Goal: Transaction & Acquisition: Purchase product/service

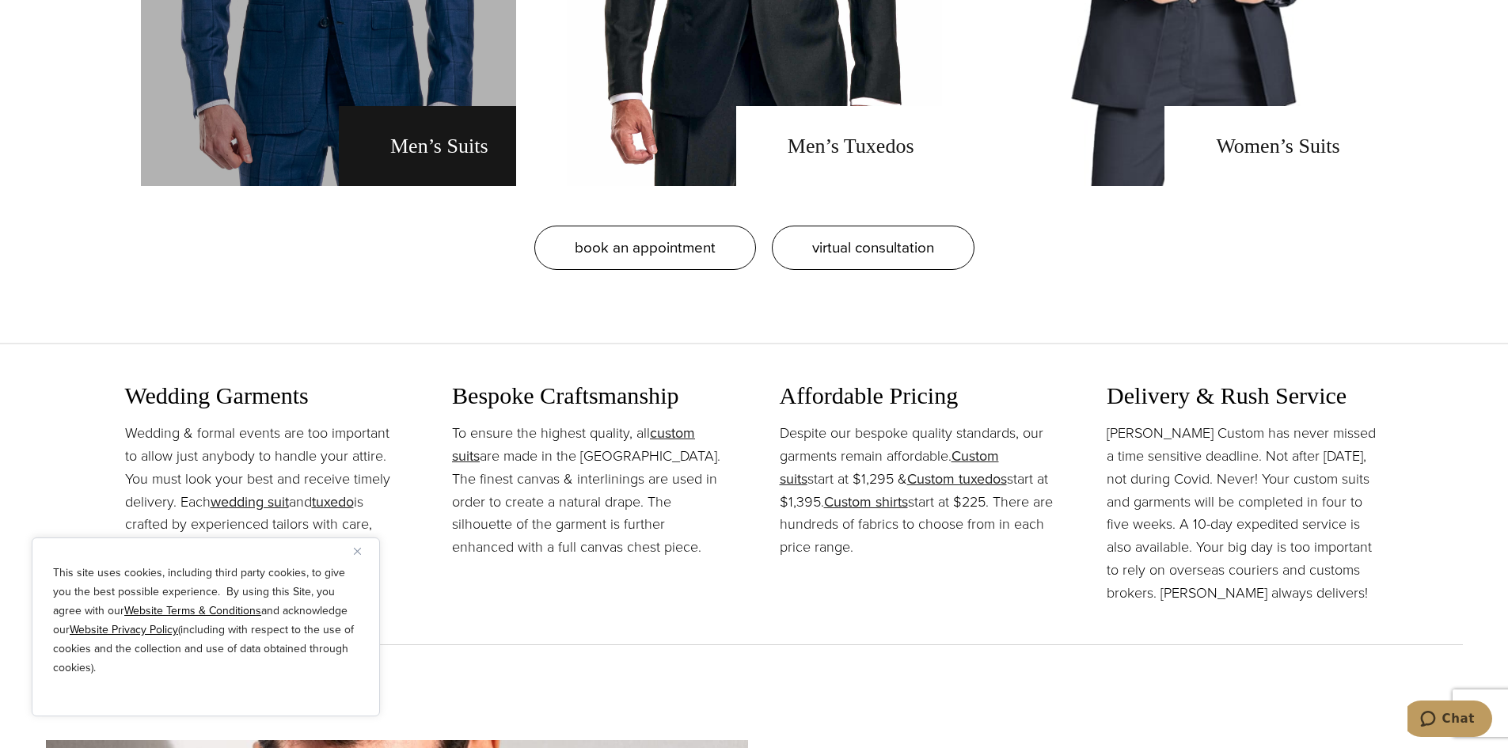
scroll to position [1662, 0]
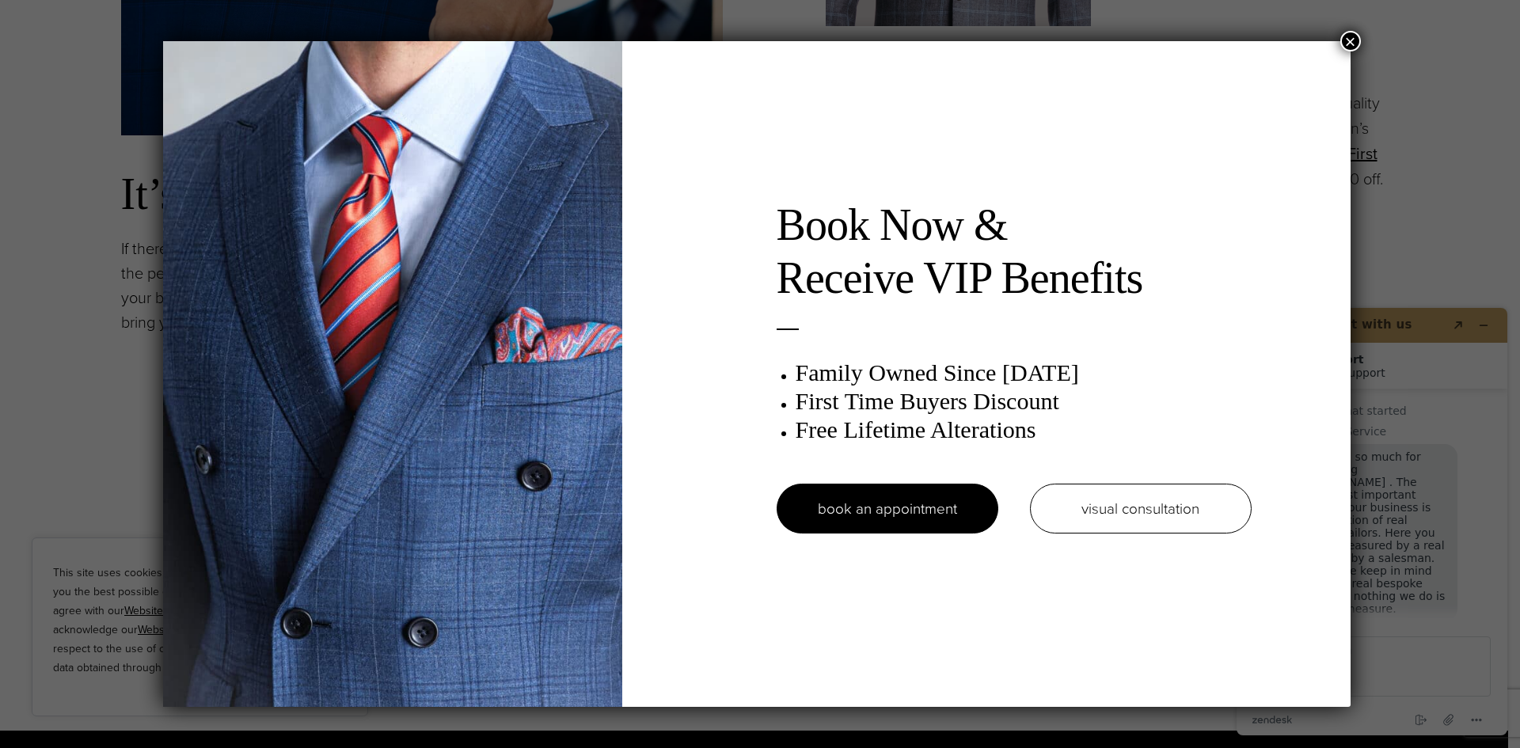
click at [1347, 40] on button "×" at bounding box center [1350, 41] width 21 height 21
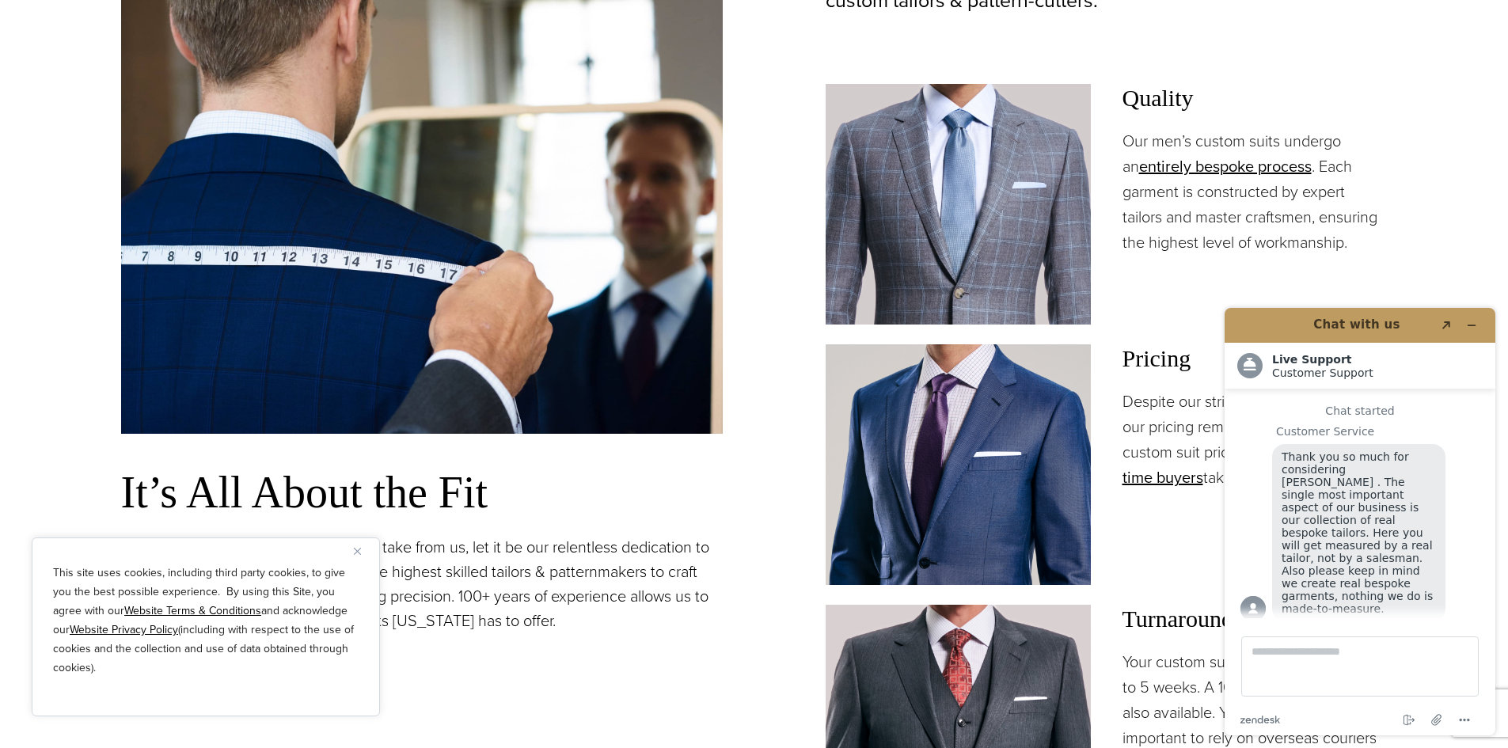
scroll to position [1187, 0]
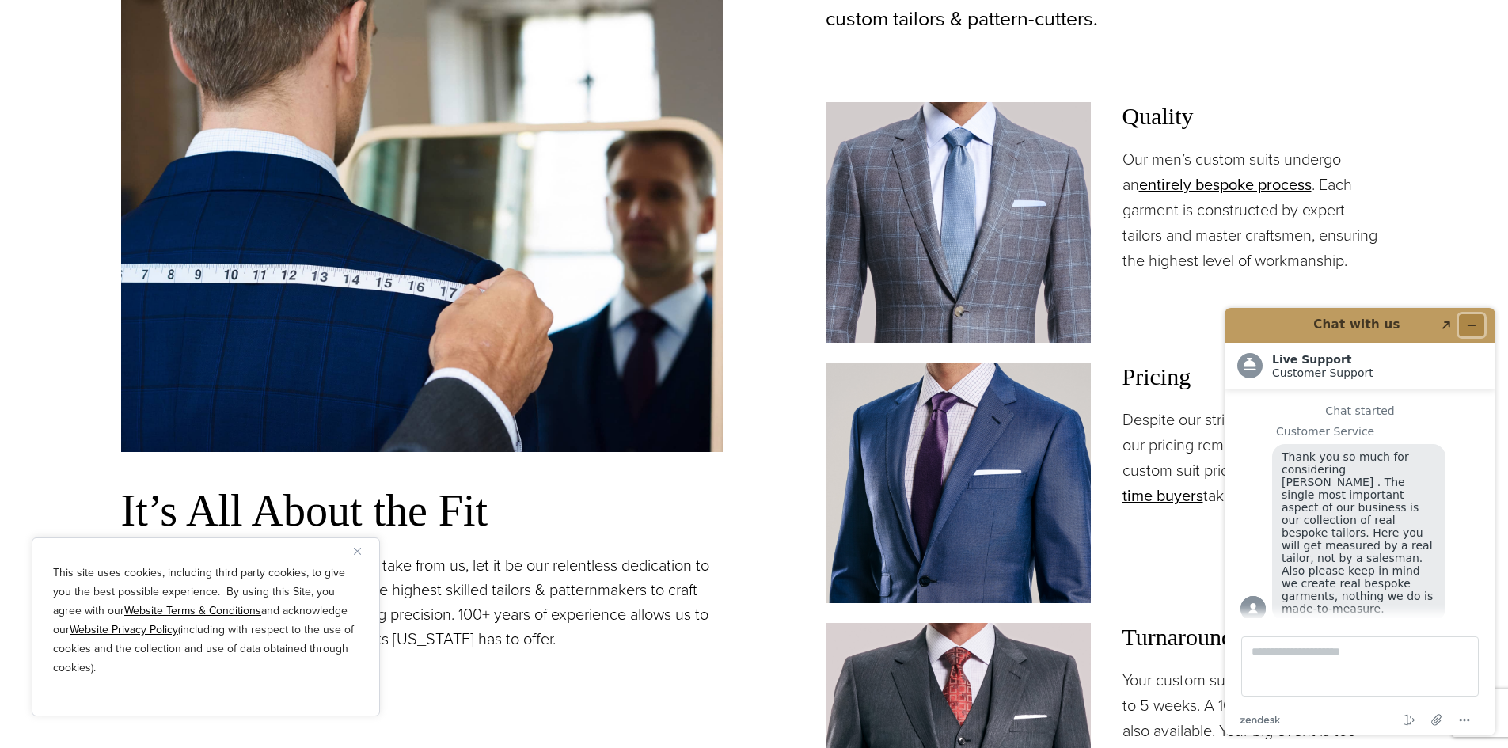
click at [1470, 326] on icon "Minimize widget" at bounding box center [1471, 325] width 11 height 11
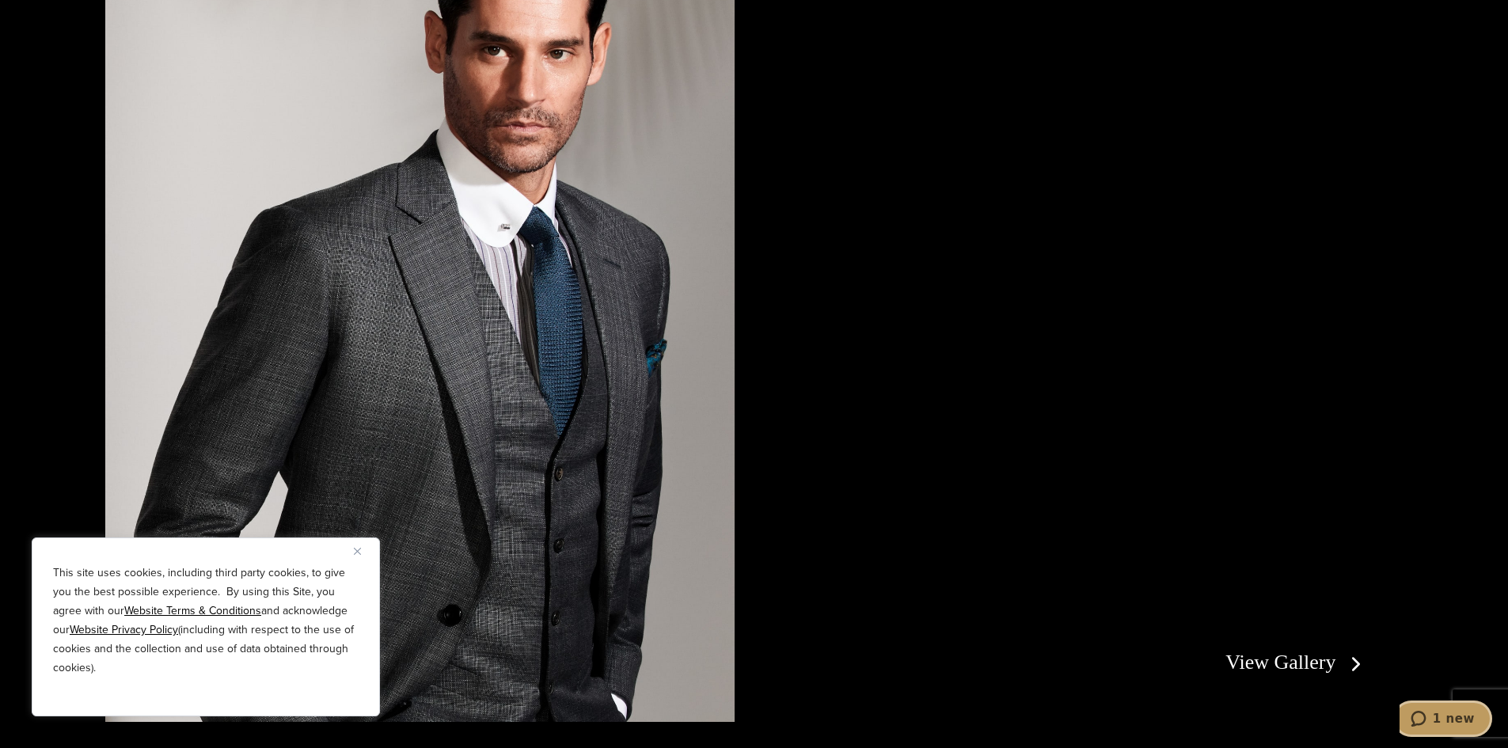
scroll to position [0, 0]
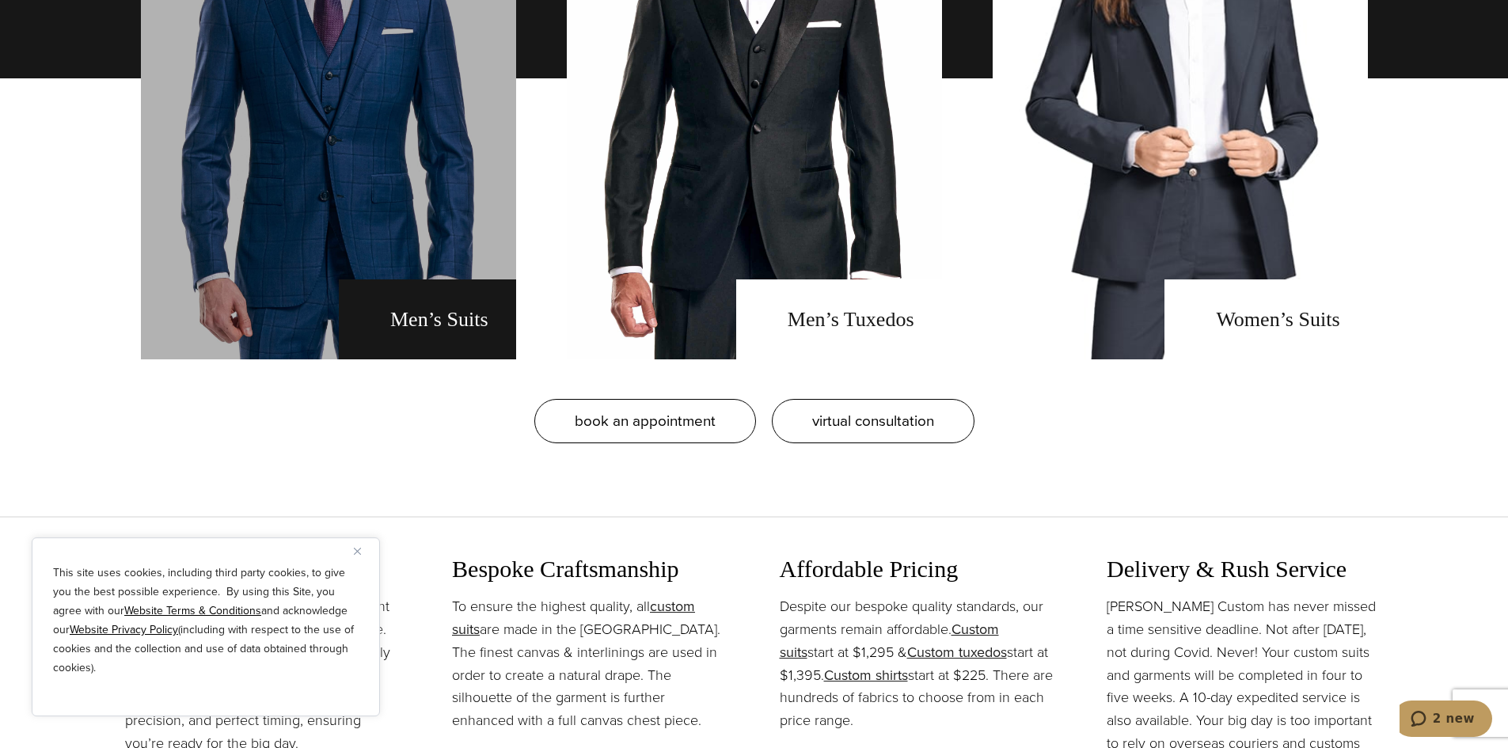
scroll to position [1266, 0]
